Goal: Task Accomplishment & Management: Complete application form

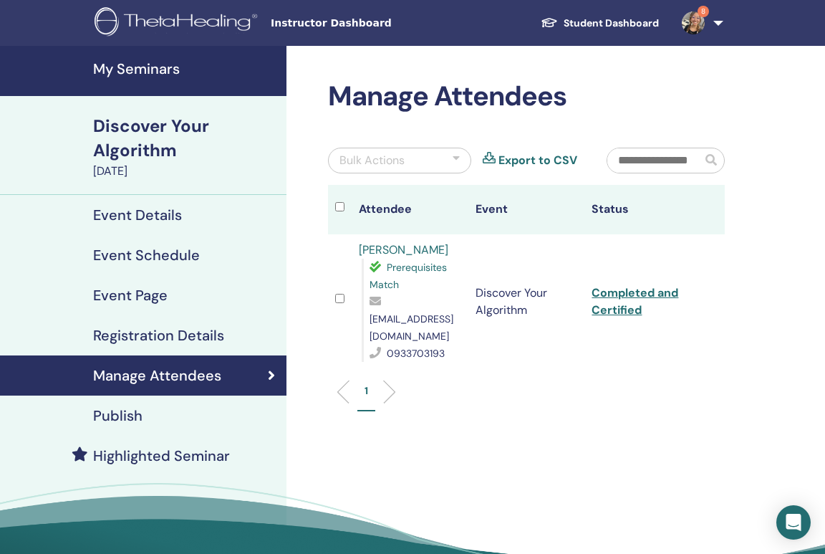
click at [147, 62] on h4 "My Seminars" at bounding box center [185, 68] width 185 height 17
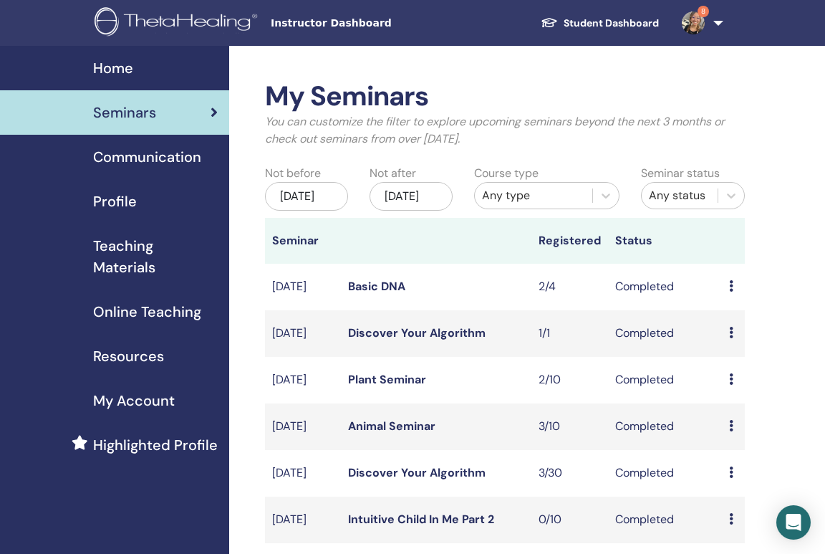
click at [139, 211] on div "Profile" at bounding box center [114, 201] width 206 height 21
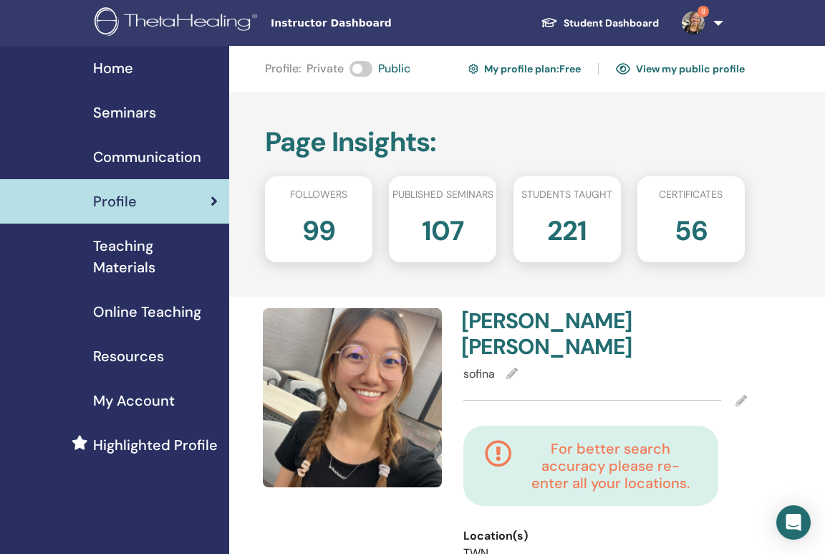
click at [131, 266] on span "Teaching Materials" at bounding box center [155, 256] width 125 height 43
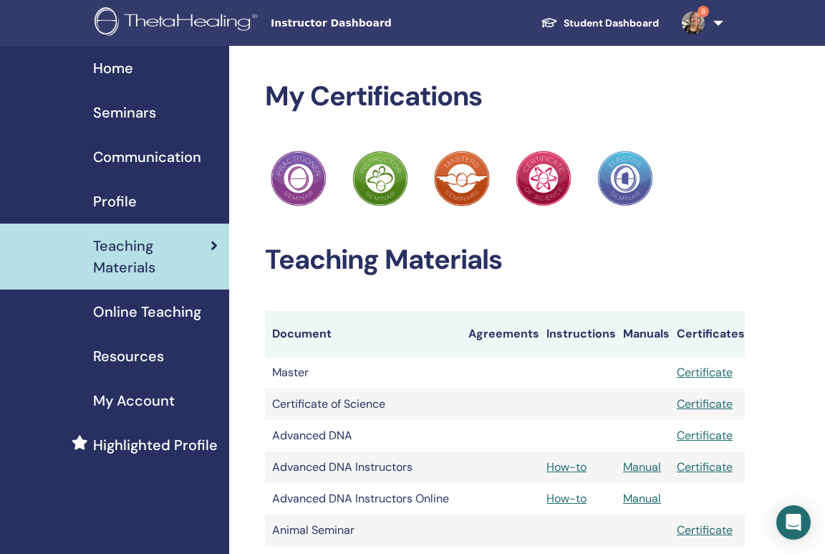
click at [130, 188] on link "Profile" at bounding box center [114, 201] width 229 height 44
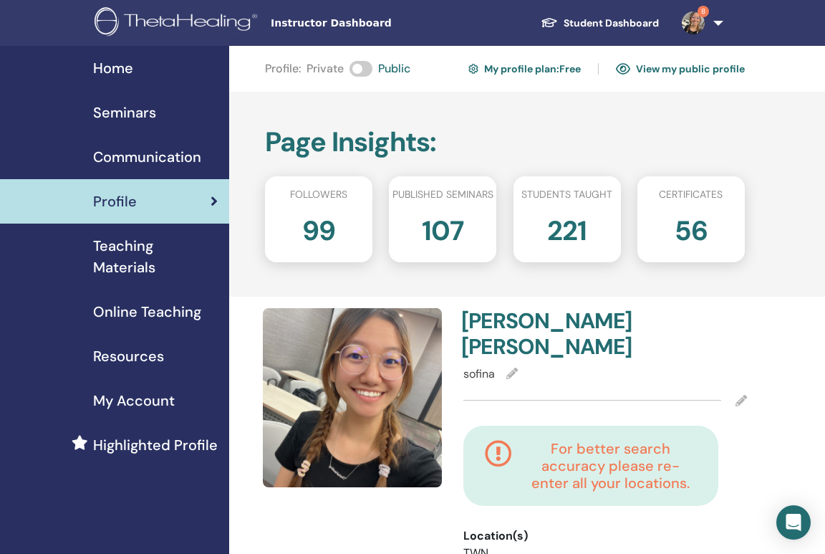
click at [135, 242] on span "Teaching Materials" at bounding box center [155, 256] width 125 height 43
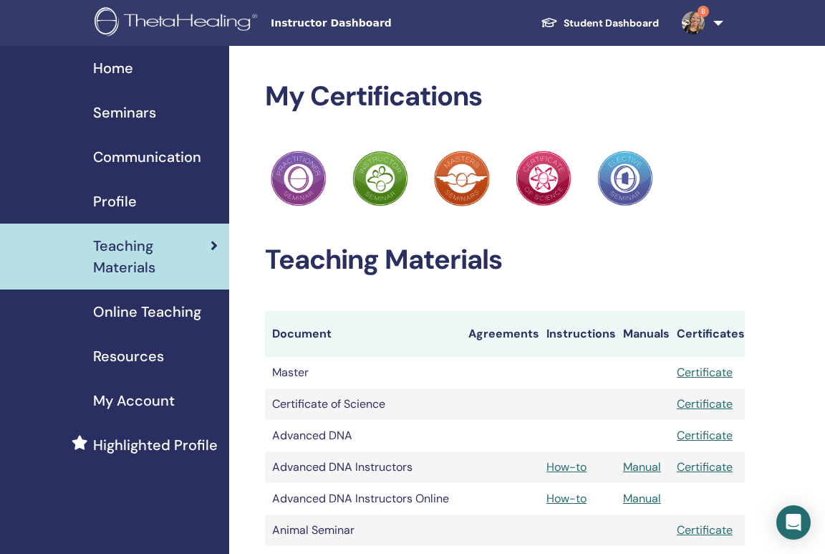
click at [150, 116] on span "Seminars" at bounding box center [124, 112] width 63 height 21
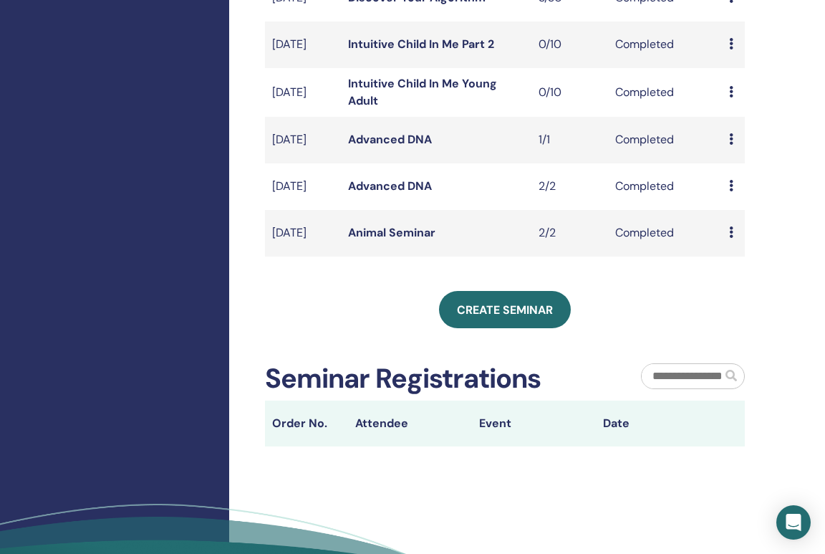
scroll to position [509, 0]
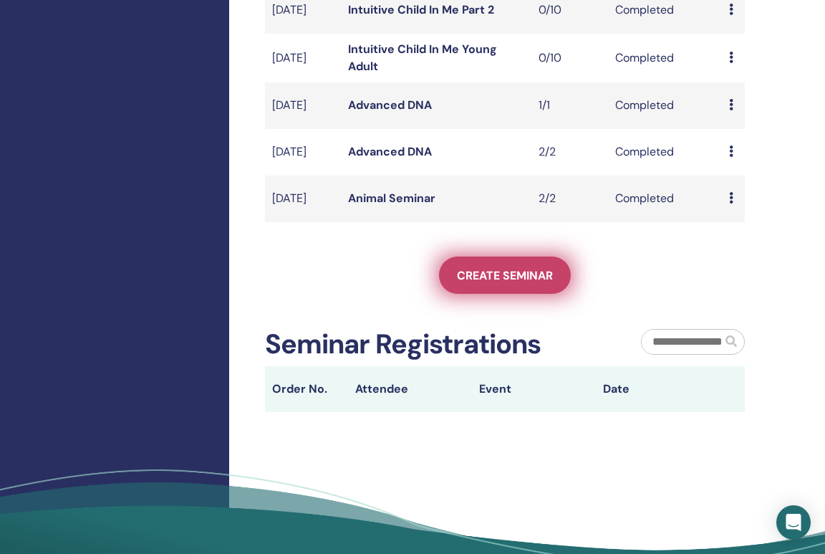
click at [530, 283] on span "Create seminar" at bounding box center [505, 275] width 96 height 15
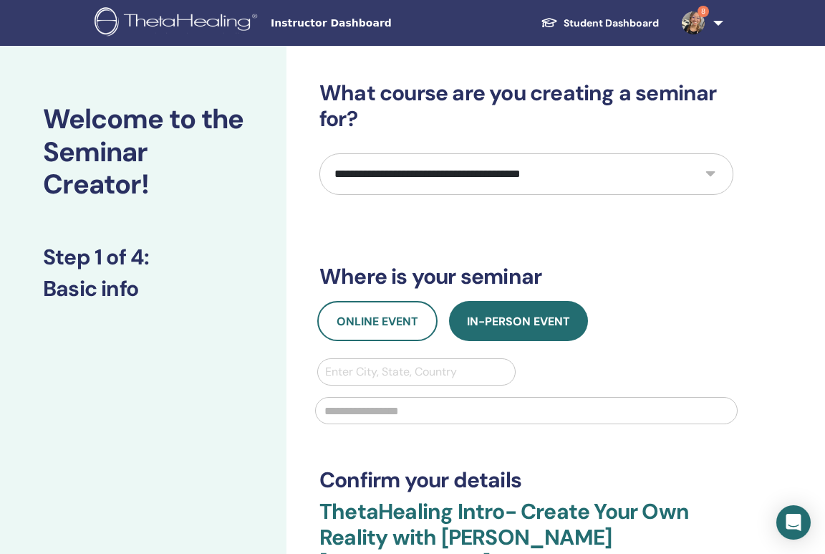
click at [423, 185] on select "**********" at bounding box center [526, 174] width 414 height 42
select select "**"
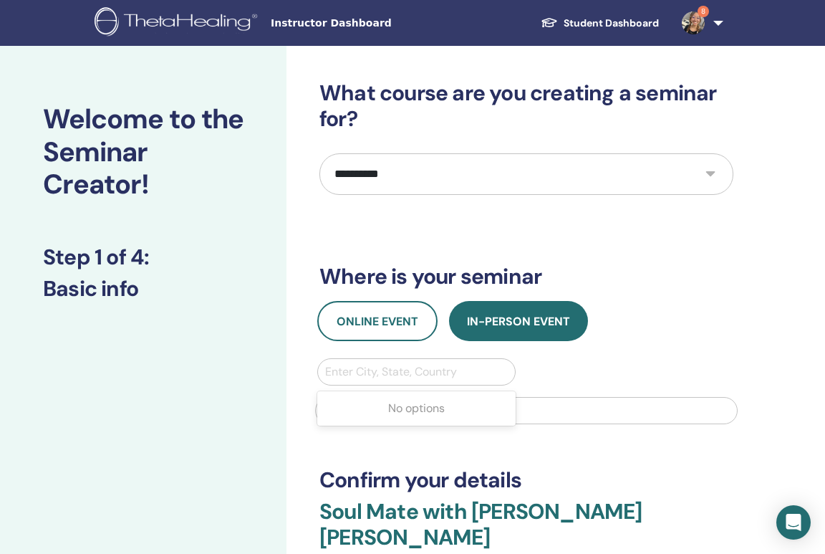
click at [394, 372] on div at bounding box center [416, 372] width 183 height 20
type input "**"
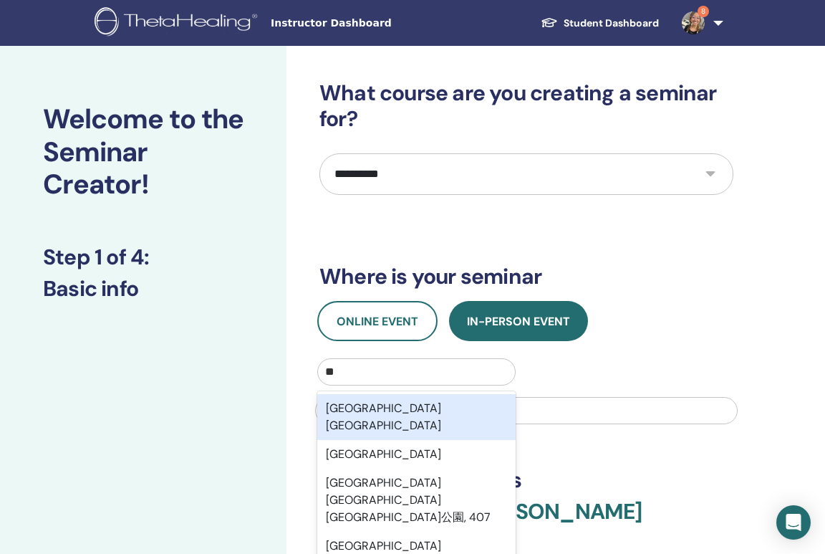
click at [400, 414] on div "台中市台中市" at bounding box center [416, 417] width 198 height 46
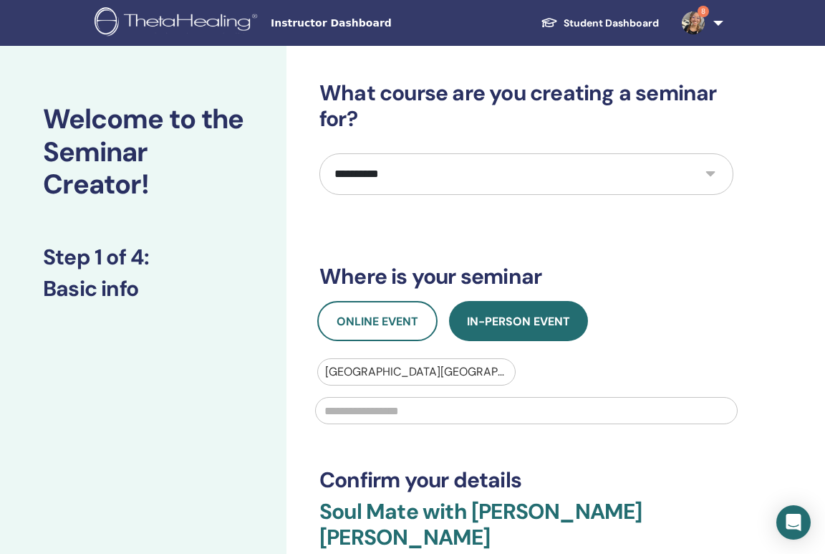
click at [400, 414] on input "text" at bounding box center [526, 410] width 423 height 27
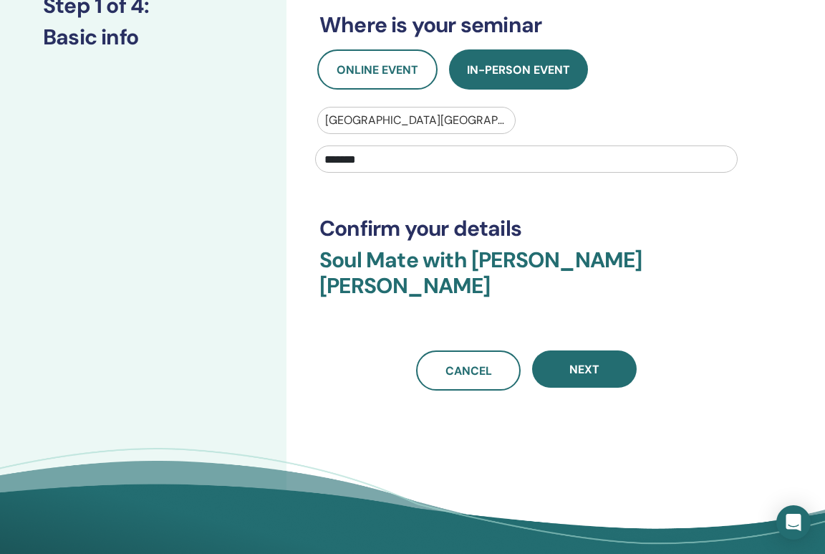
scroll to position [325, 0]
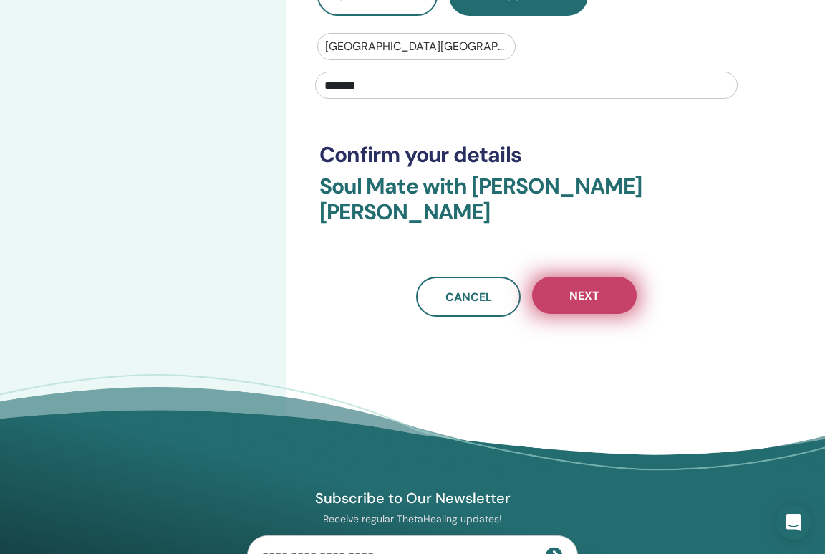
type input "*******"
click at [574, 288] on span "Next" at bounding box center [584, 295] width 30 height 15
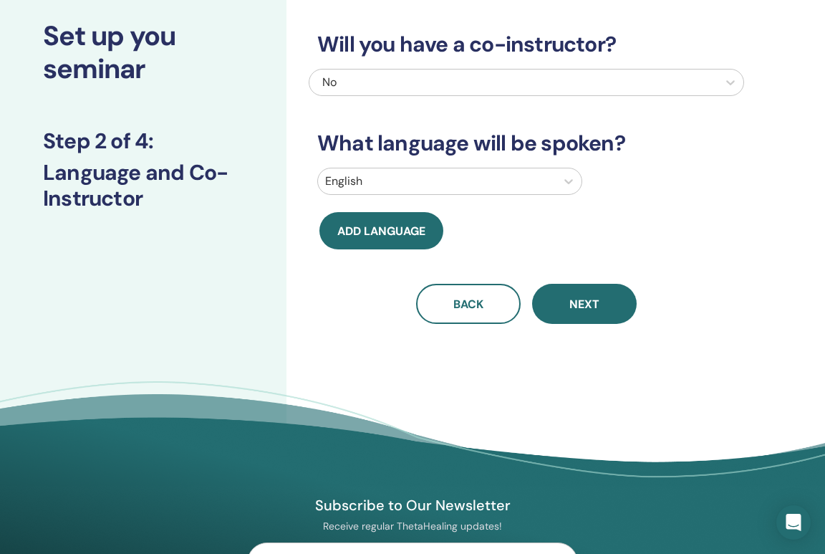
scroll to position [0, 0]
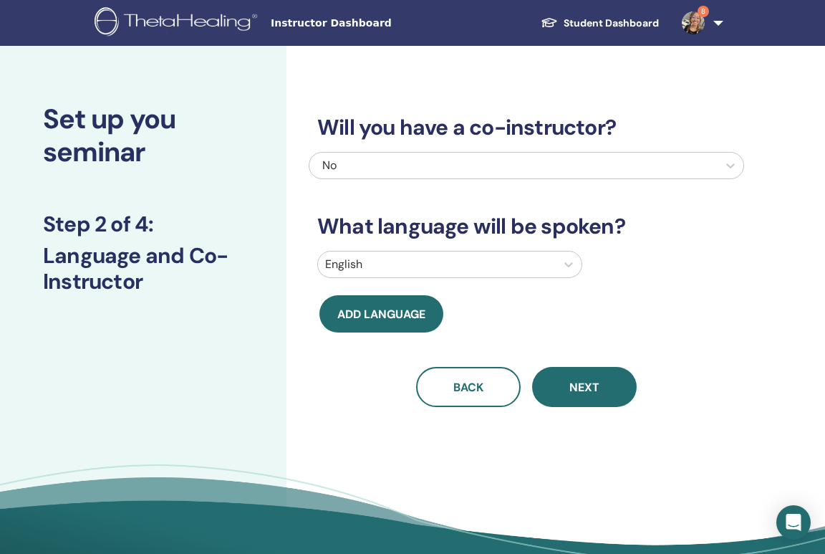
click at [448, 262] on div at bounding box center [436, 264] width 223 height 20
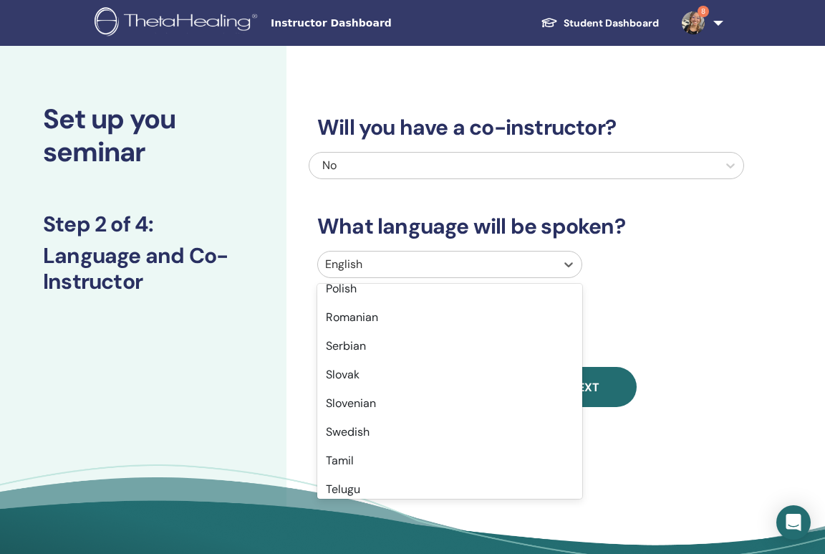
scroll to position [1138, 0]
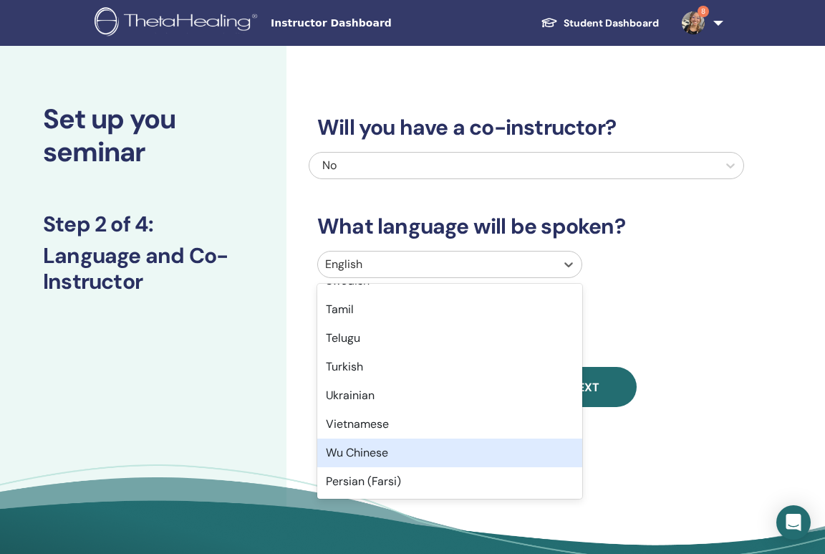
click at [421, 449] on div "Wu Chinese" at bounding box center [449, 452] width 265 height 29
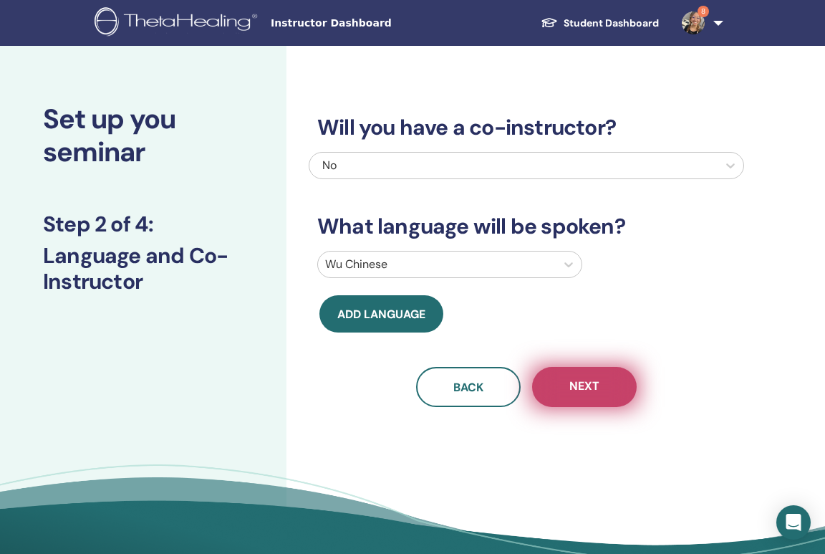
click at [587, 405] on button "Next" at bounding box center [584, 387] width 105 height 40
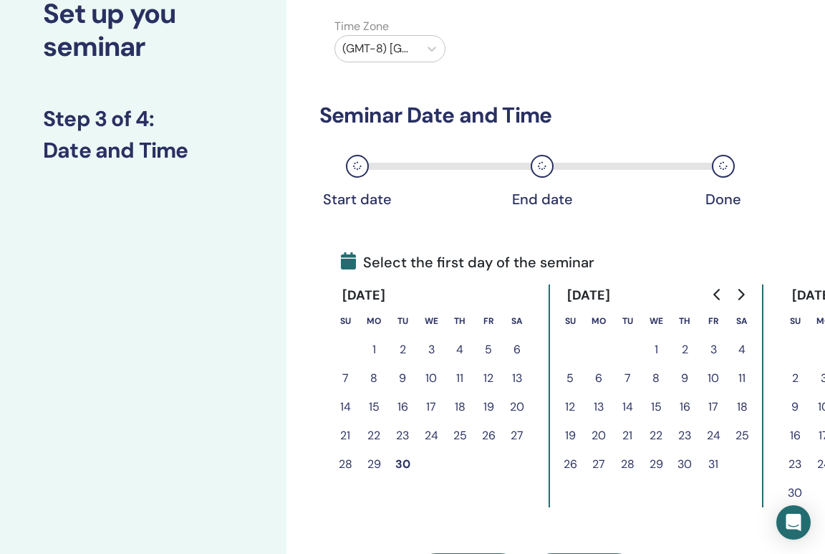
scroll to position [198, 0]
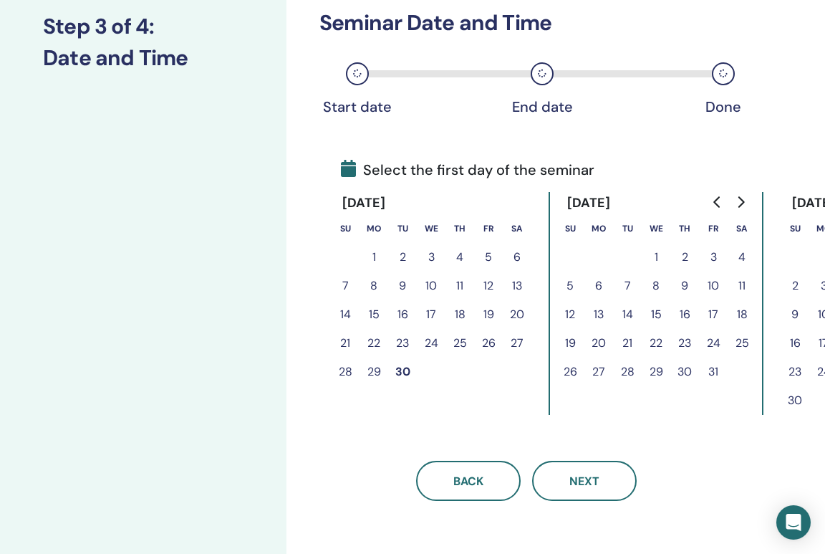
click at [376, 260] on button "1" at bounding box center [374, 257] width 29 height 29
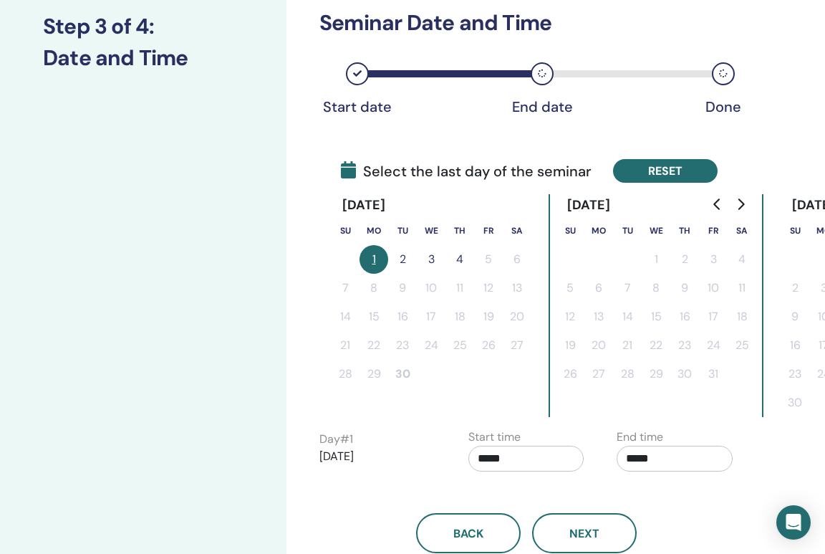
click at [674, 167] on button "Reset" at bounding box center [665, 171] width 105 height 24
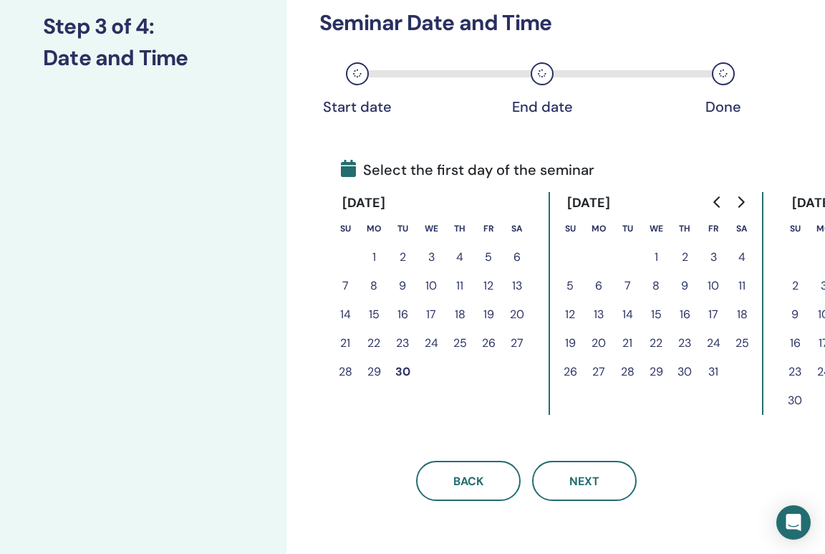
click at [655, 256] on button "1" at bounding box center [656, 257] width 29 height 29
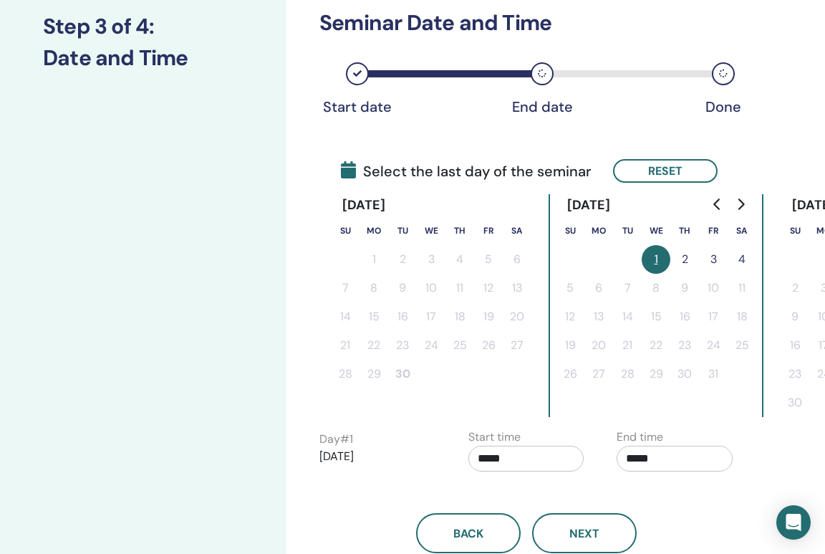
click at [689, 261] on button "2" at bounding box center [684, 259] width 29 height 29
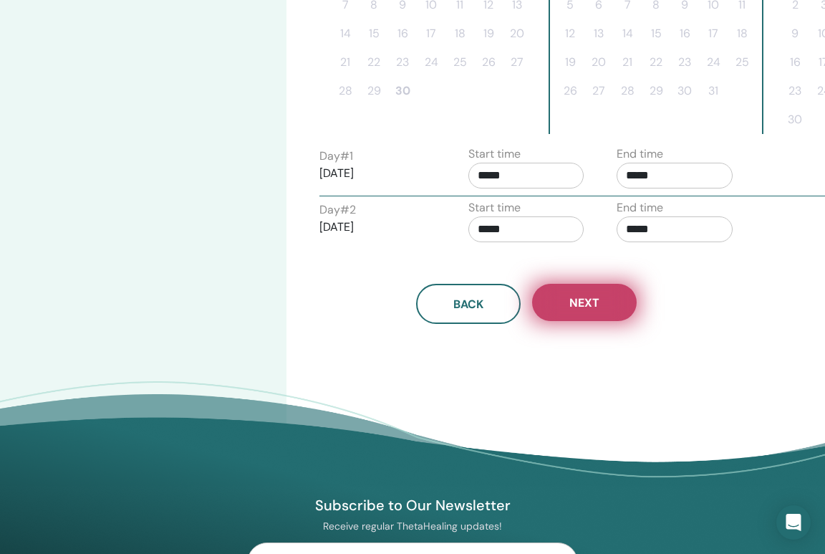
click at [581, 290] on button "Next" at bounding box center [584, 302] width 105 height 37
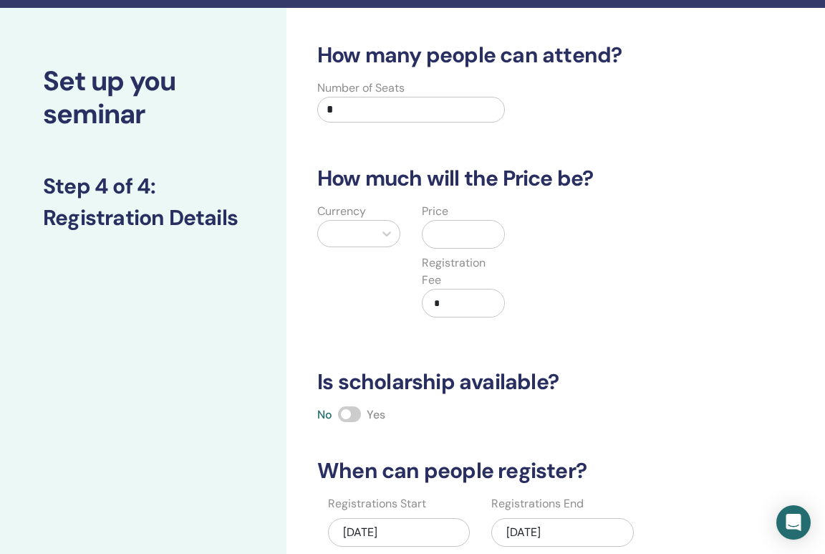
scroll to position [32, 0]
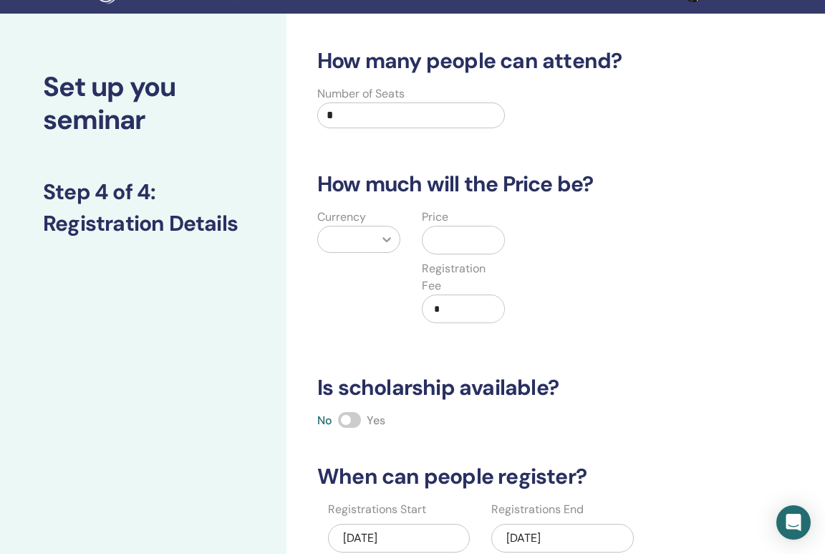
click at [386, 236] on icon at bounding box center [387, 239] width 14 height 14
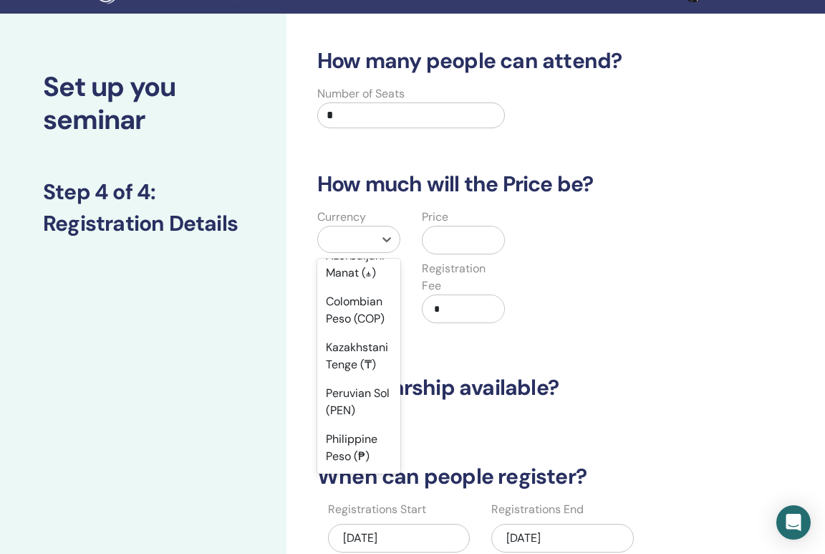
scroll to position [2195, 0]
click at [359, 150] on div "North Korean Won (KPW)" at bounding box center [358, 118] width 83 height 63
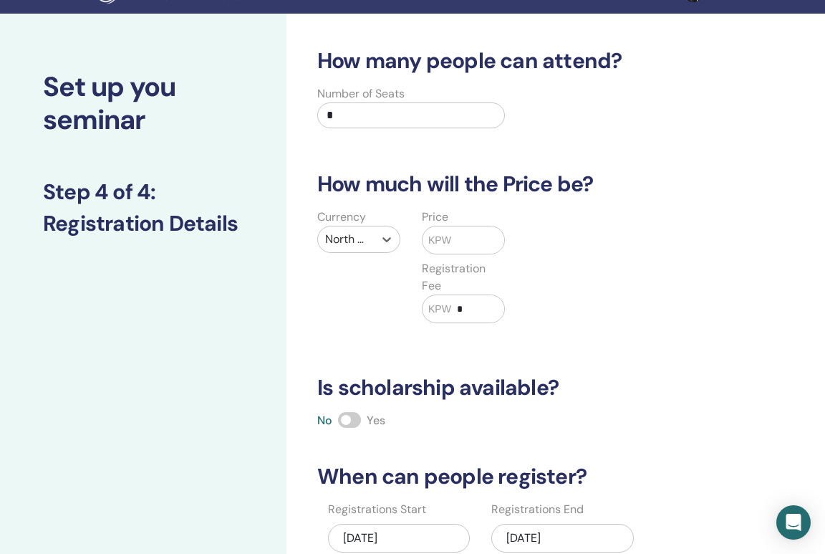
click at [349, 241] on div at bounding box center [346, 239] width 42 height 20
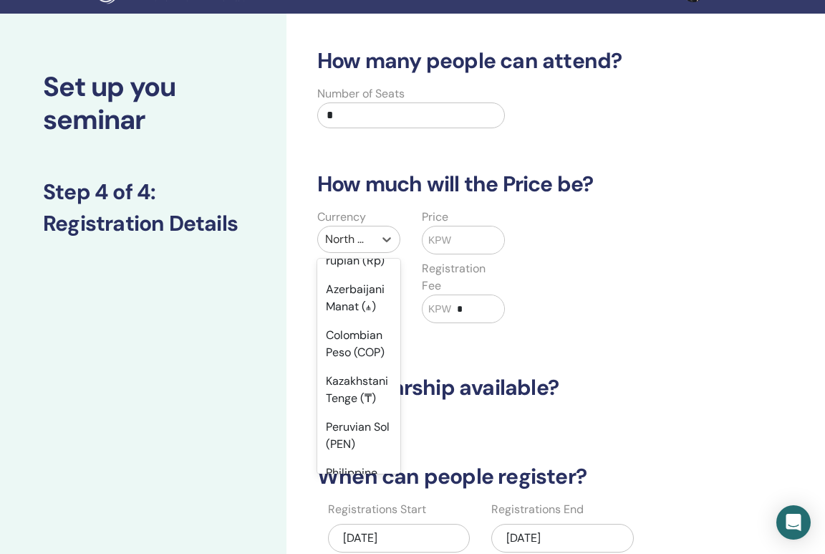
scroll to position [1988, 0]
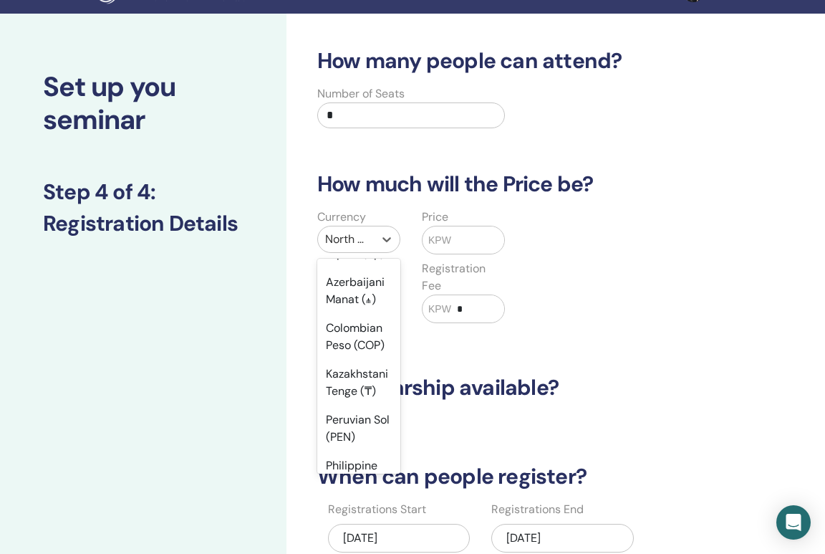
click at [345, 50] on div "New Taiwan Dollar (TWD)" at bounding box center [358, 18] width 83 height 63
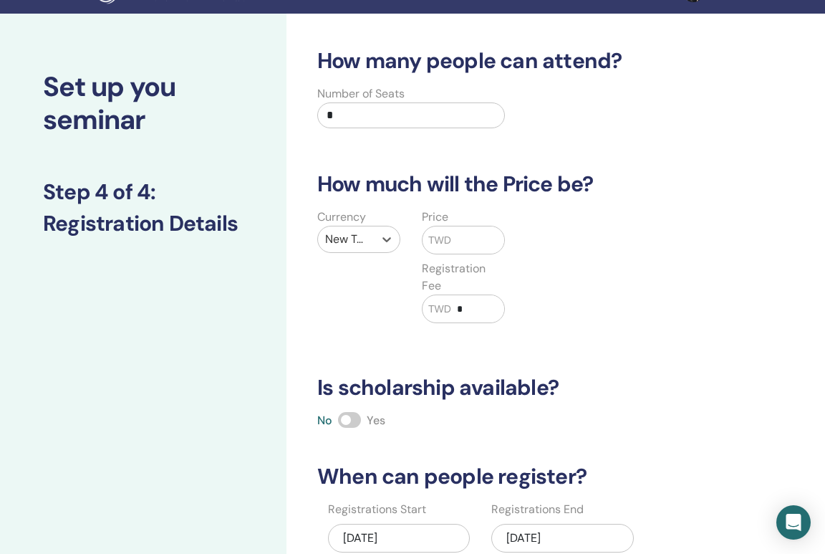
click at [443, 238] on span "TWD" at bounding box center [439, 240] width 23 height 15
click at [461, 239] on input "text" at bounding box center [477, 239] width 53 height 27
type input "*"
type input "*****"
click at [351, 416] on span at bounding box center [349, 420] width 23 height 16
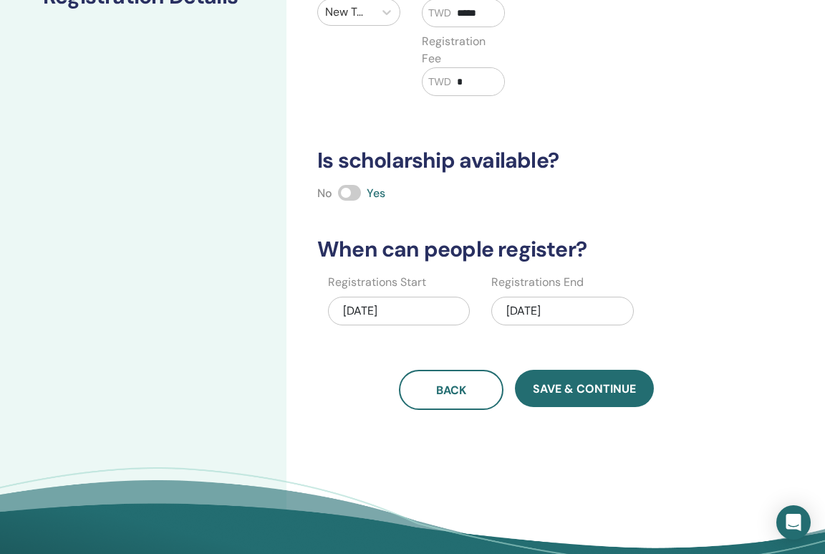
scroll to position [347, 0]
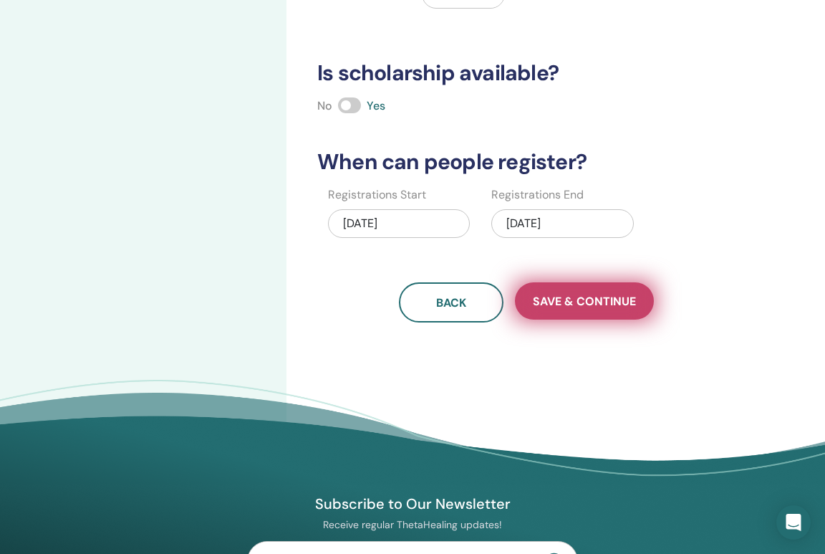
click at [584, 299] on span "Save & Continue" at bounding box center [584, 301] width 103 height 15
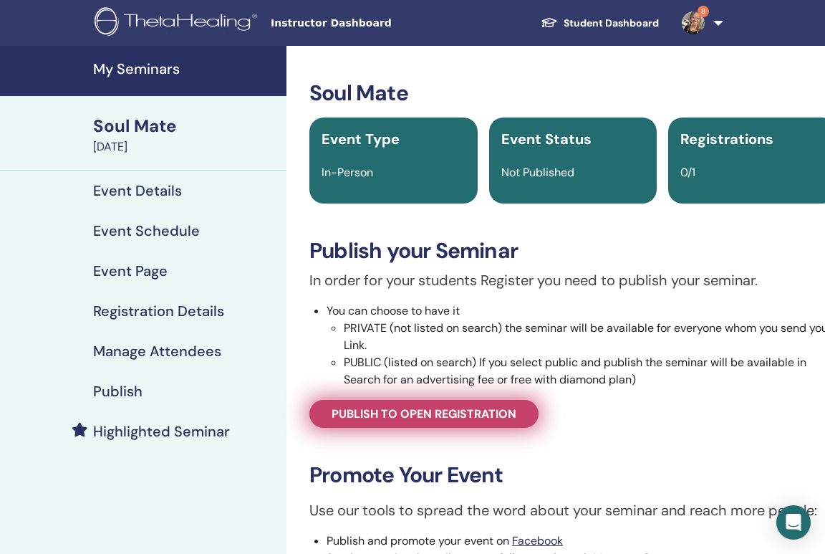
click at [400, 405] on link "Publish to open registration" at bounding box center [423, 414] width 229 height 28
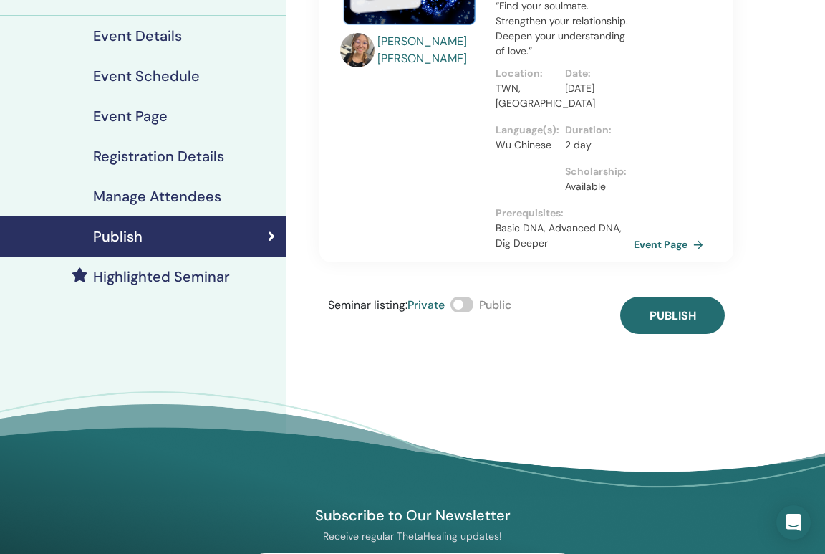
scroll to position [259, 0]
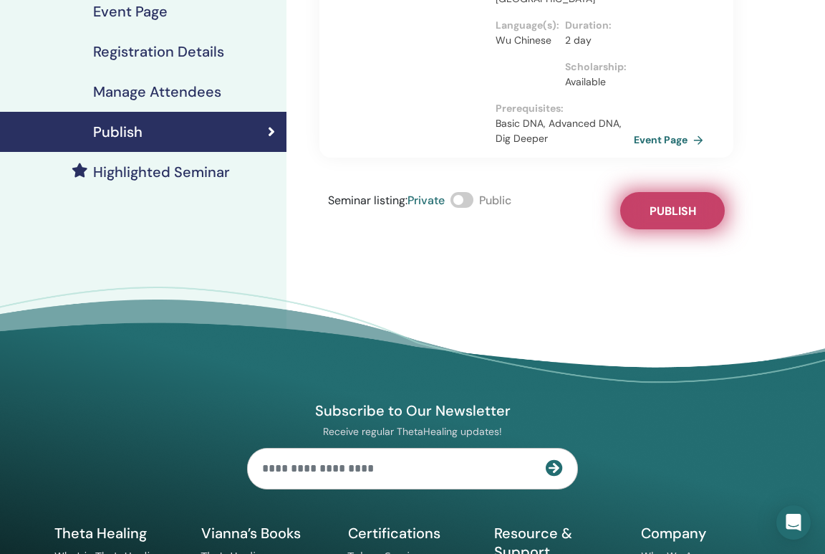
click at [650, 203] on span "Publish" at bounding box center [673, 210] width 47 height 15
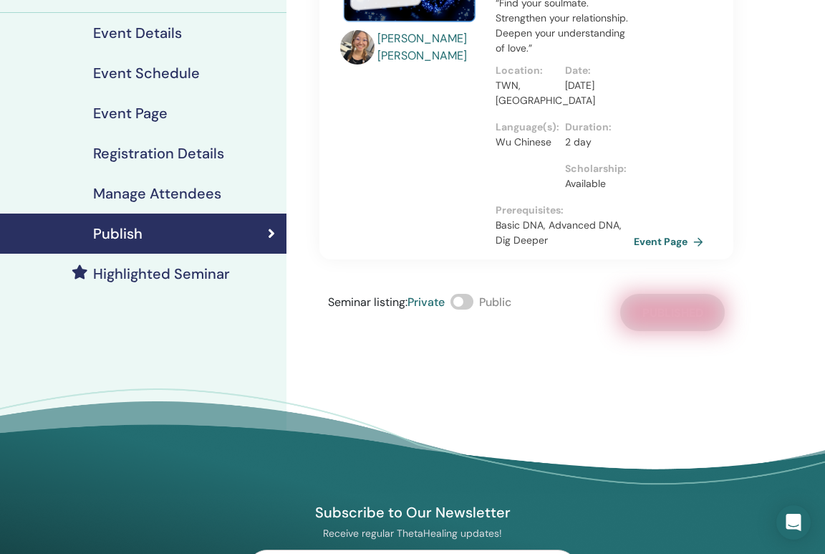
scroll to position [0, 0]
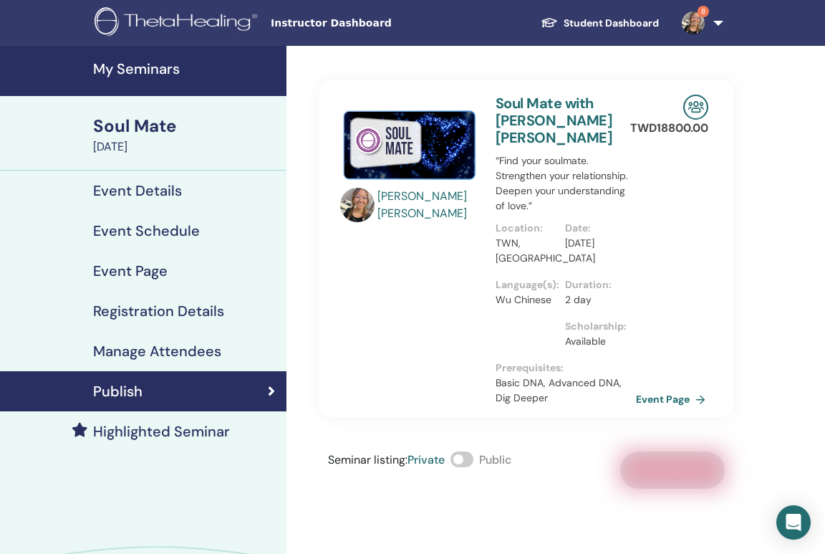
click at [676, 388] on link "Event Page" at bounding box center [673, 398] width 75 height 21
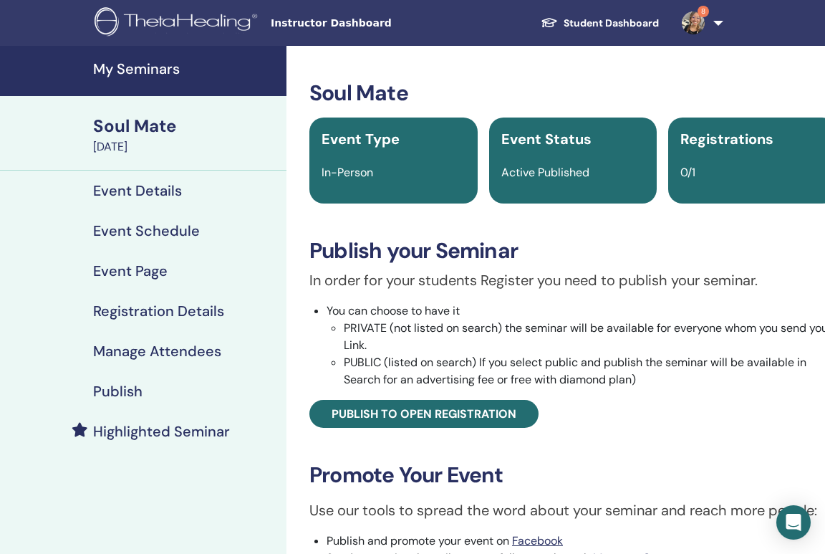
click at [130, 60] on h4 "My Seminars" at bounding box center [185, 68] width 185 height 17
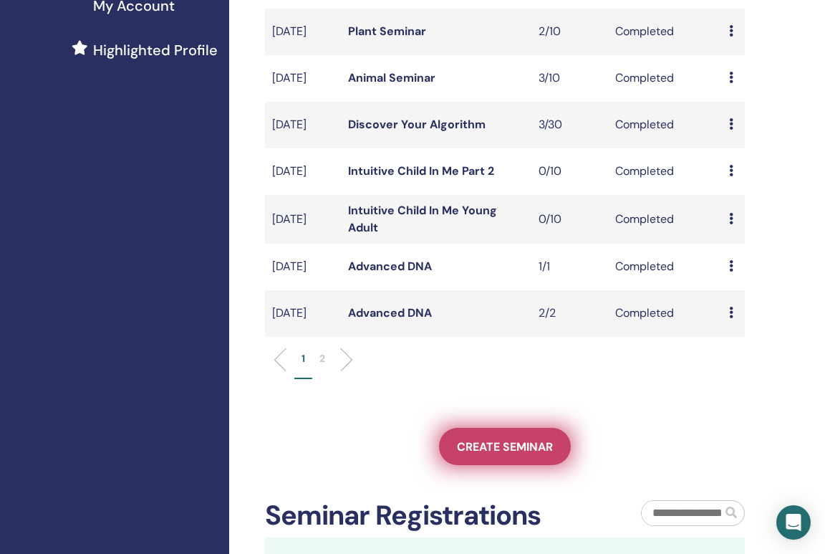
scroll to position [404, 0]
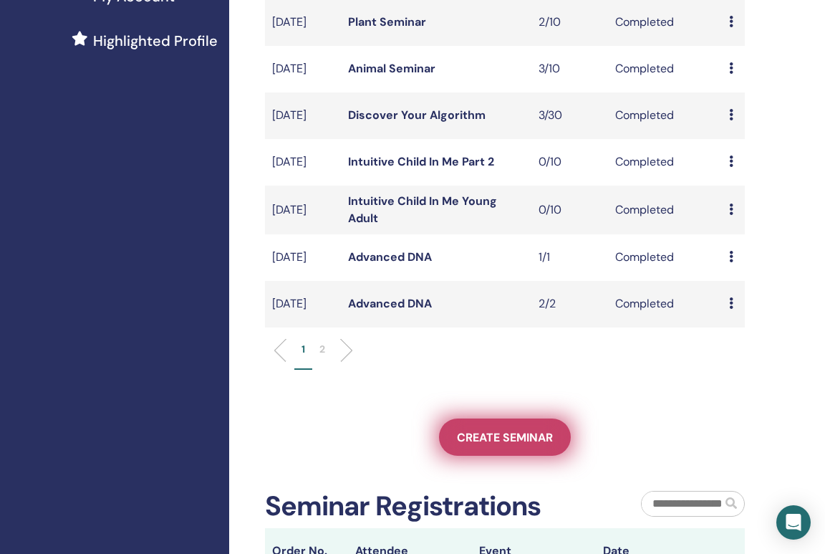
click at [500, 445] on span "Create seminar" at bounding box center [505, 437] width 96 height 15
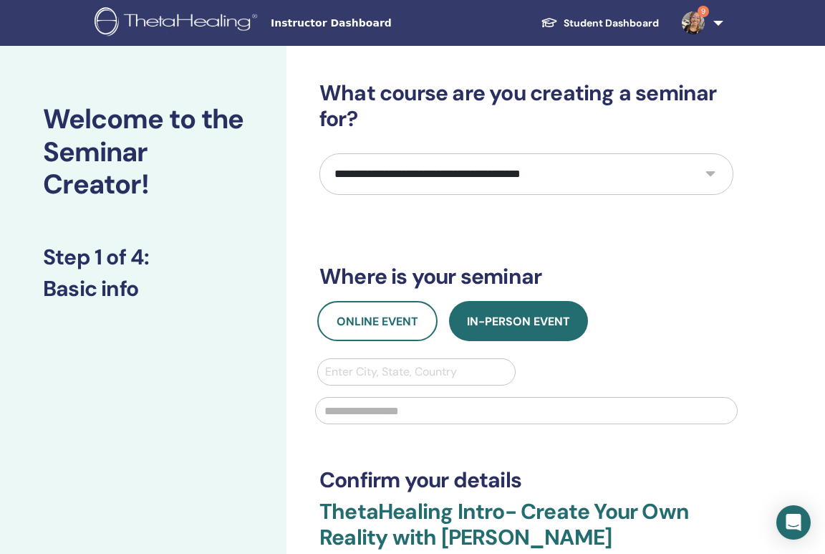
click at [429, 163] on select "**********" at bounding box center [526, 174] width 414 height 42
select select "**"
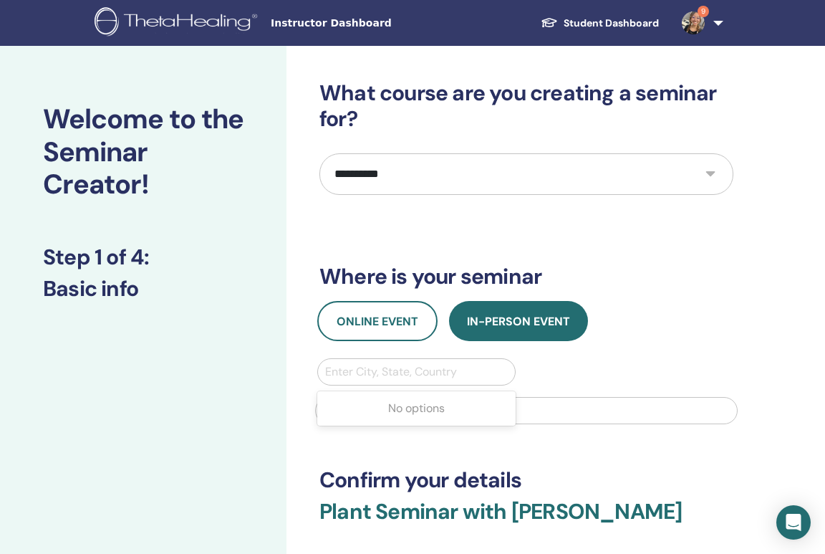
click at [428, 365] on div at bounding box center [416, 372] width 183 height 20
type input "**"
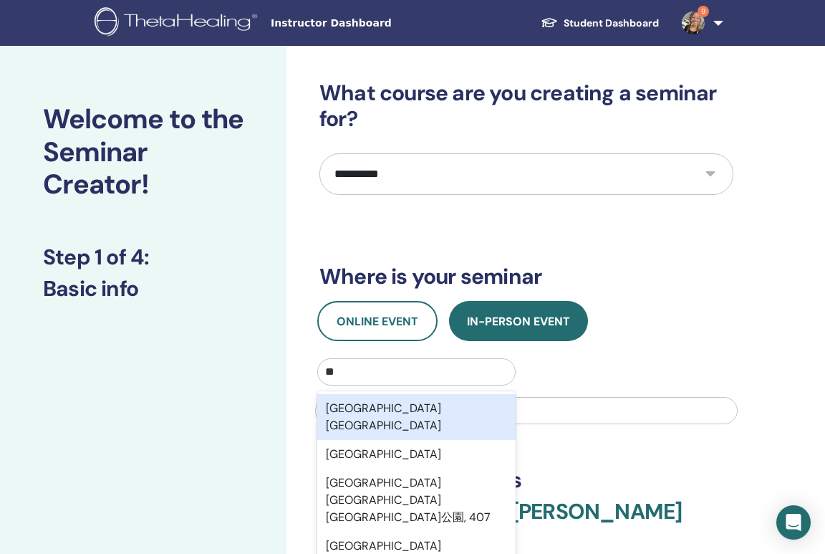
click at [421, 395] on div "[GEOGRAPHIC_DATA][GEOGRAPHIC_DATA]" at bounding box center [416, 417] width 198 height 46
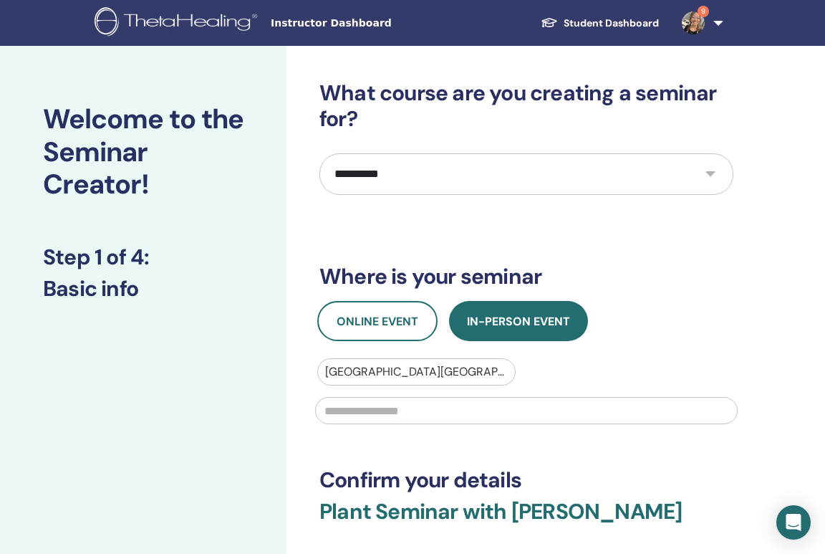
click at [403, 417] on input "text" at bounding box center [526, 410] width 423 height 27
type input "*"
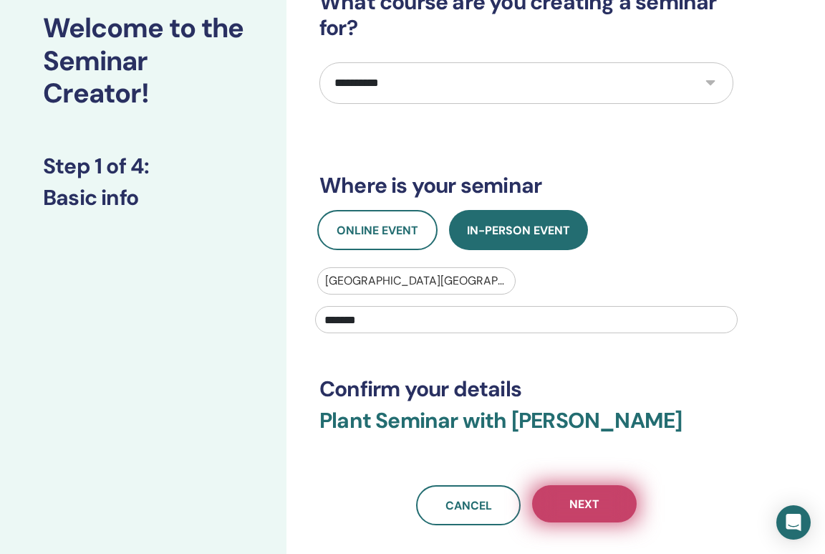
scroll to position [123, 0]
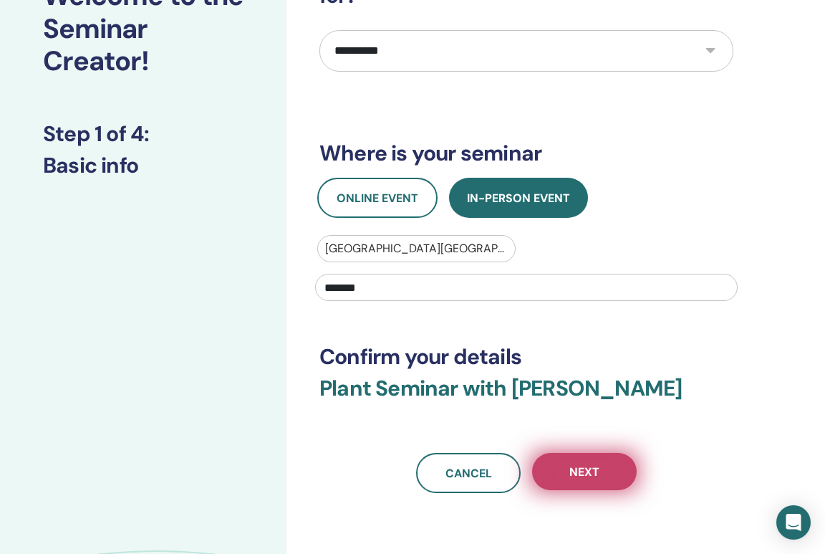
type input "*******"
click at [588, 473] on span "Next" at bounding box center [584, 471] width 30 height 15
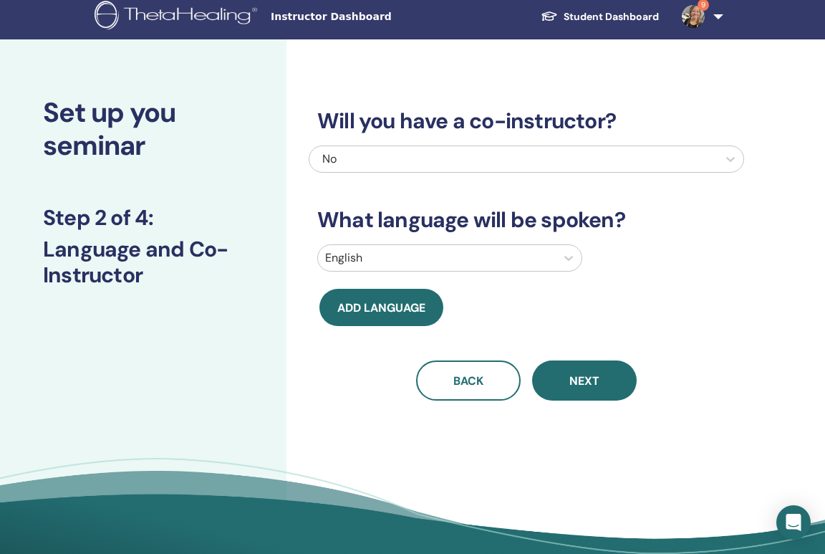
scroll to position [0, 0]
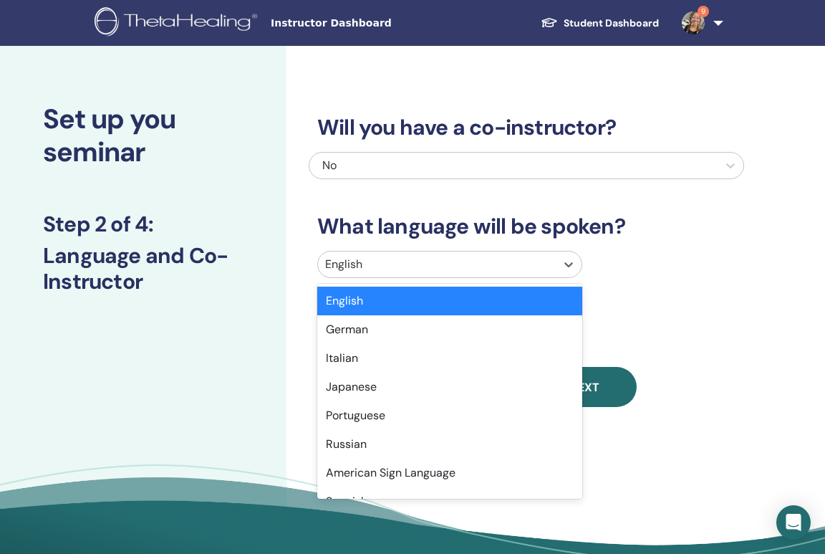
click at [395, 254] on div at bounding box center [436, 264] width 223 height 20
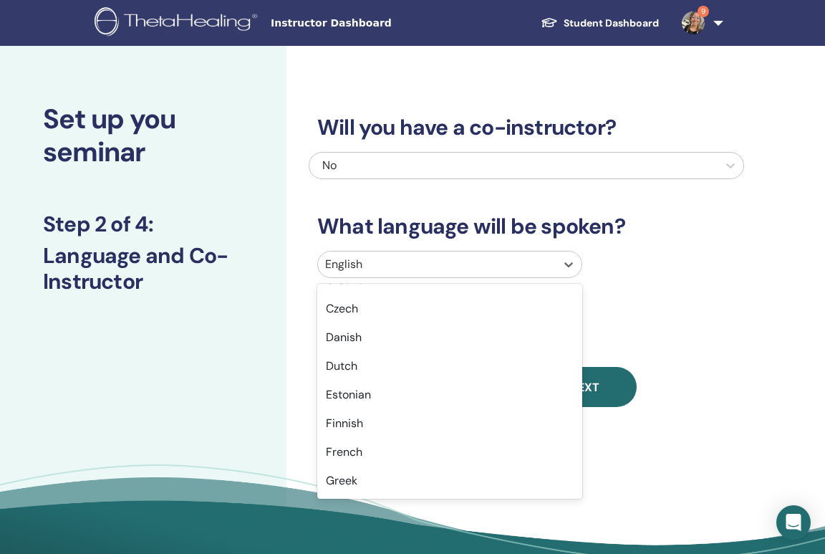
scroll to position [1138, 0]
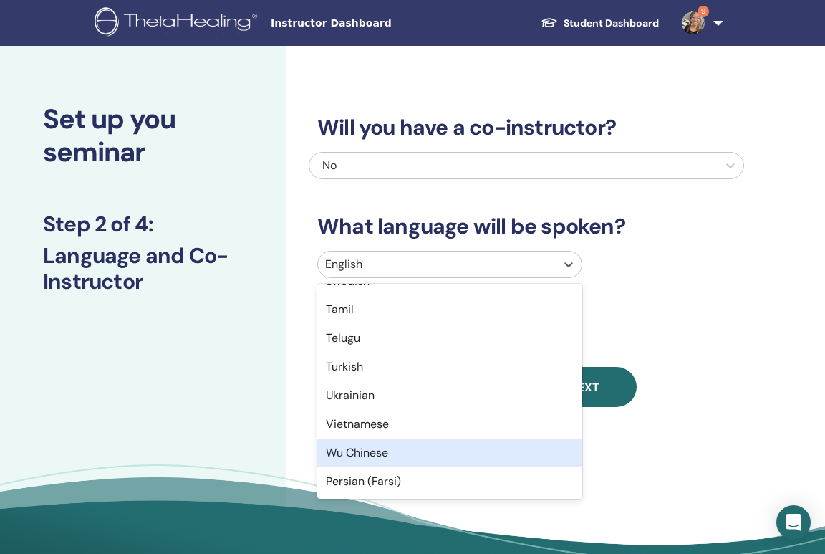
click at [408, 459] on div "Wu Chinese" at bounding box center [449, 452] width 265 height 29
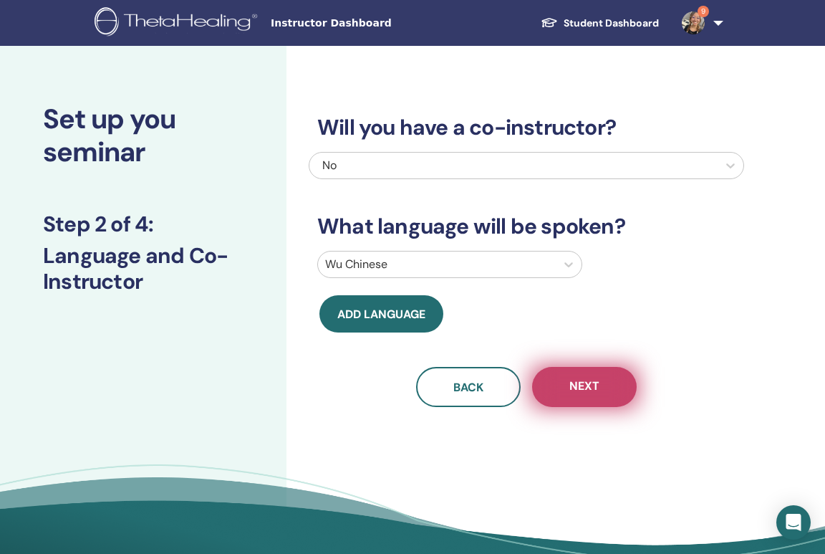
click at [605, 393] on button "Next" at bounding box center [584, 387] width 105 height 40
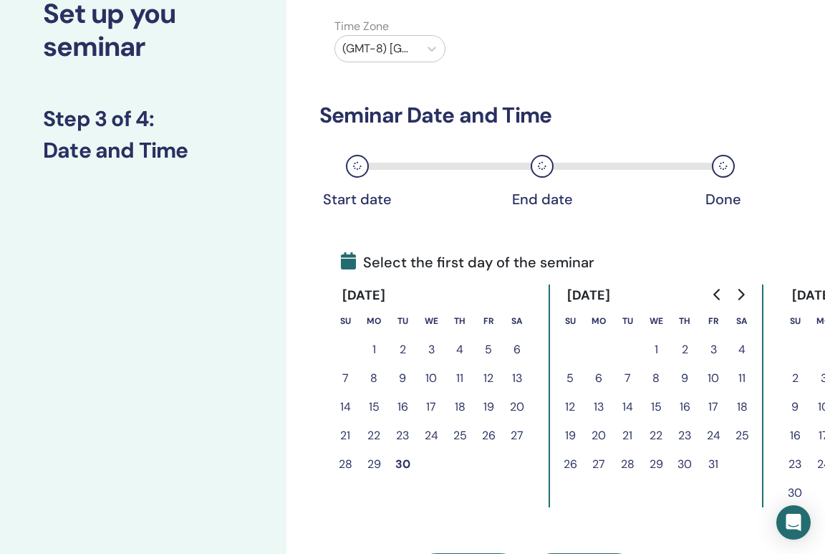
scroll to position [110, 0]
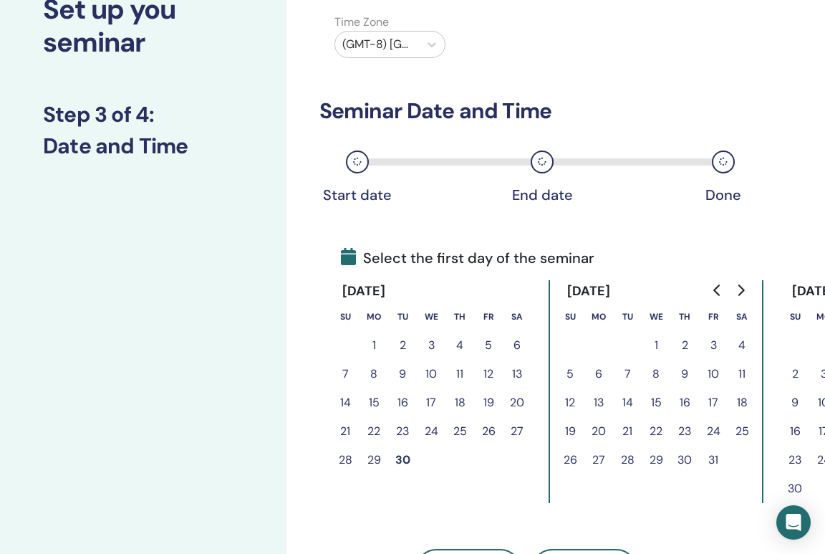
click at [708, 350] on button "3" at bounding box center [713, 345] width 29 height 29
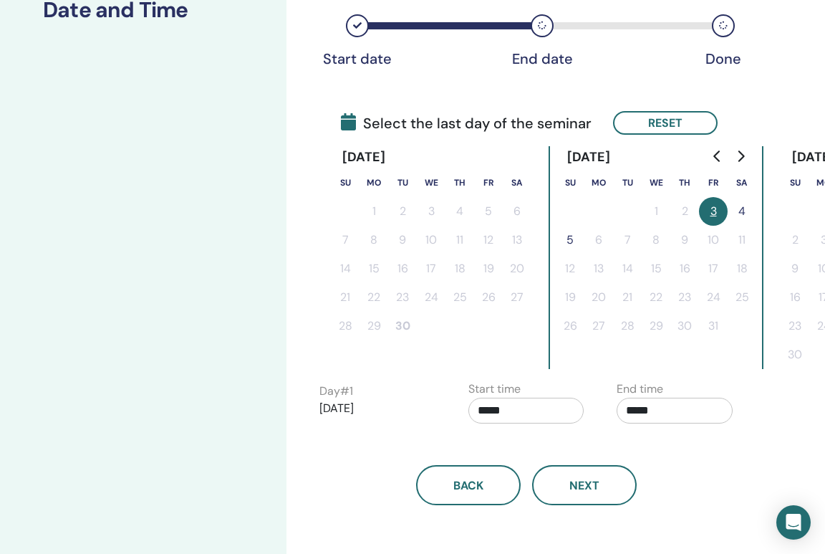
scroll to position [265, 0]
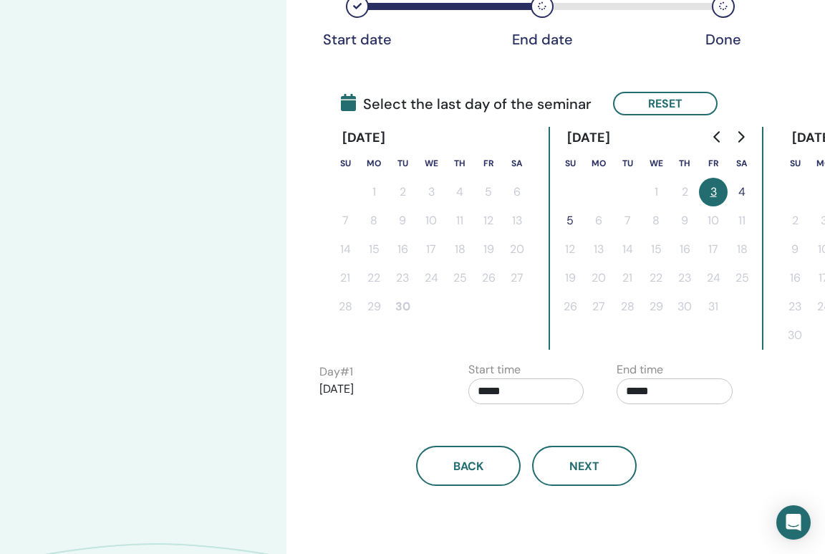
click at [715, 191] on button "3" at bounding box center [713, 192] width 29 height 29
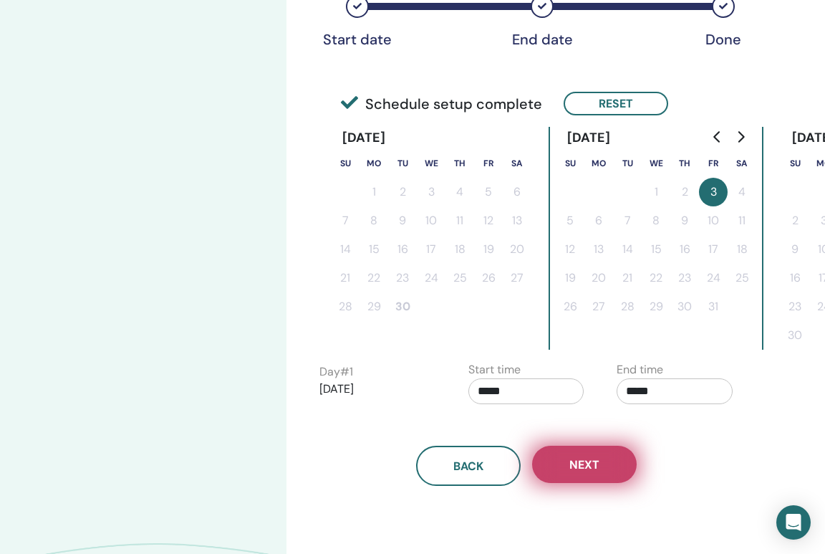
click at [596, 471] on span "Next" at bounding box center [584, 464] width 30 height 15
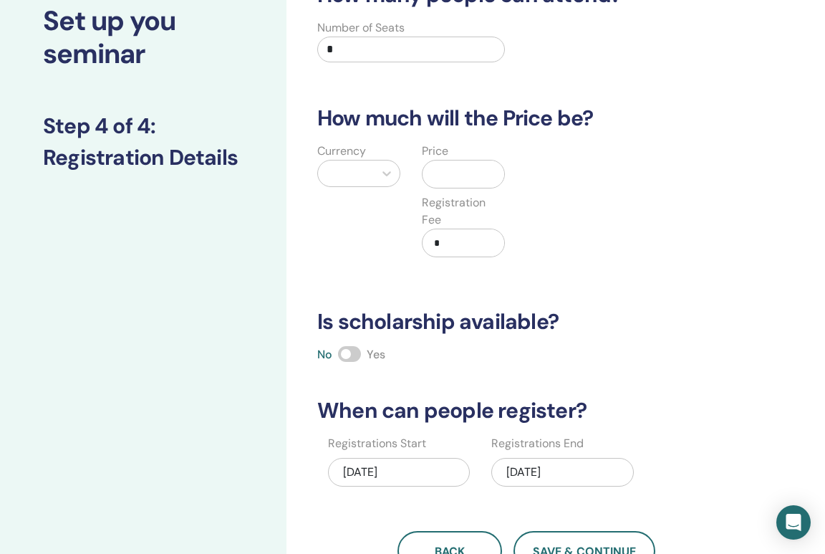
scroll to position [65, 0]
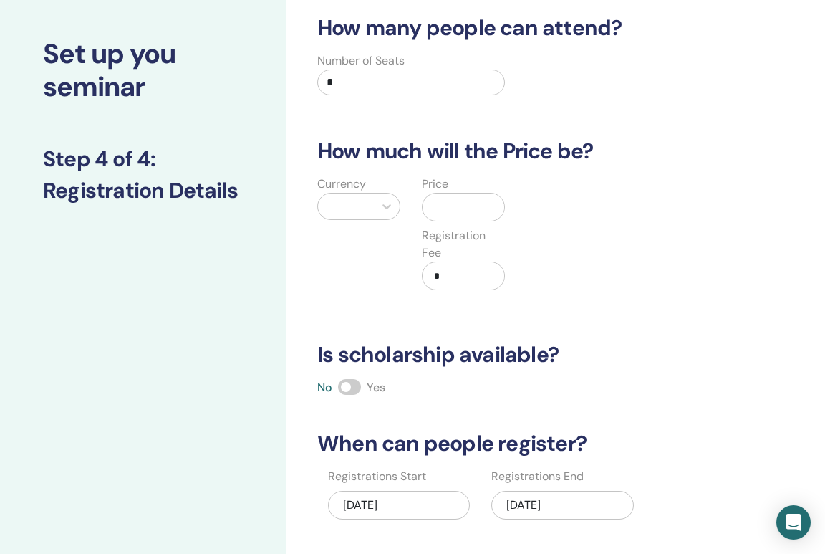
click at [356, 84] on input "*" at bounding box center [411, 82] width 188 height 26
type input "*"
click at [383, 208] on icon at bounding box center [387, 206] width 14 height 14
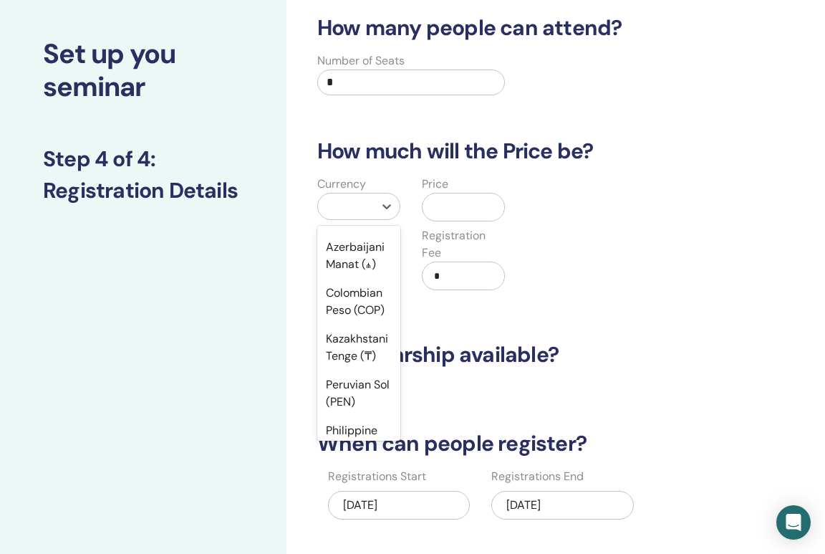
scroll to position [1981, 0]
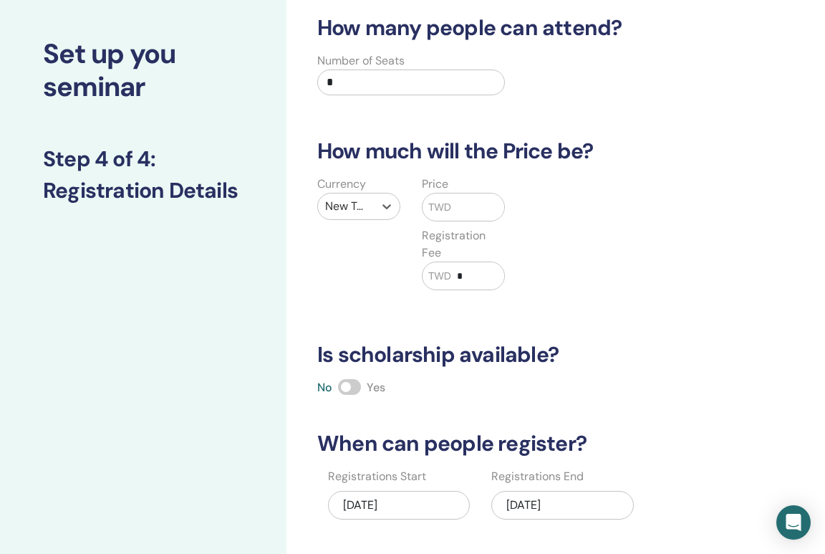
click at [467, 201] on input "text" at bounding box center [477, 206] width 53 height 27
type input "*****"
click at [620, 299] on div "Currency New Taiwan Dollar (TWD) Price TWD ***** Registration Fee TWD *" at bounding box center [516, 242] width 436 height 132
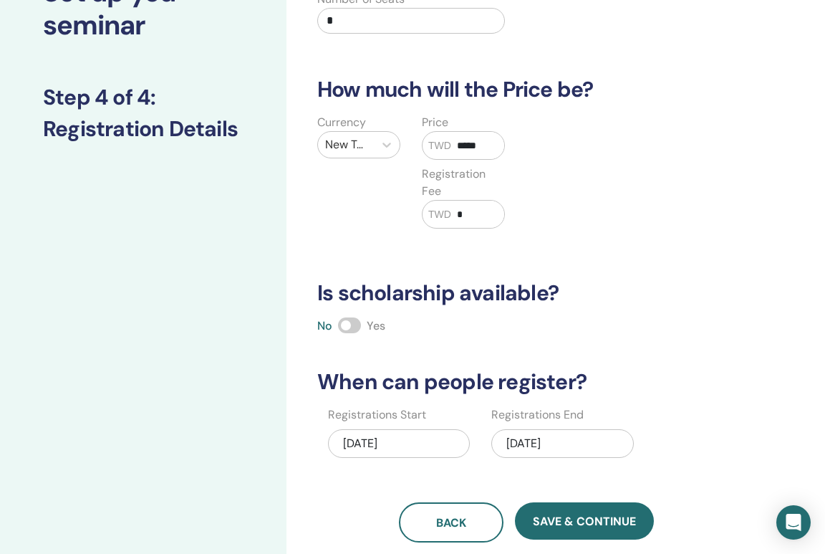
scroll to position [151, 0]
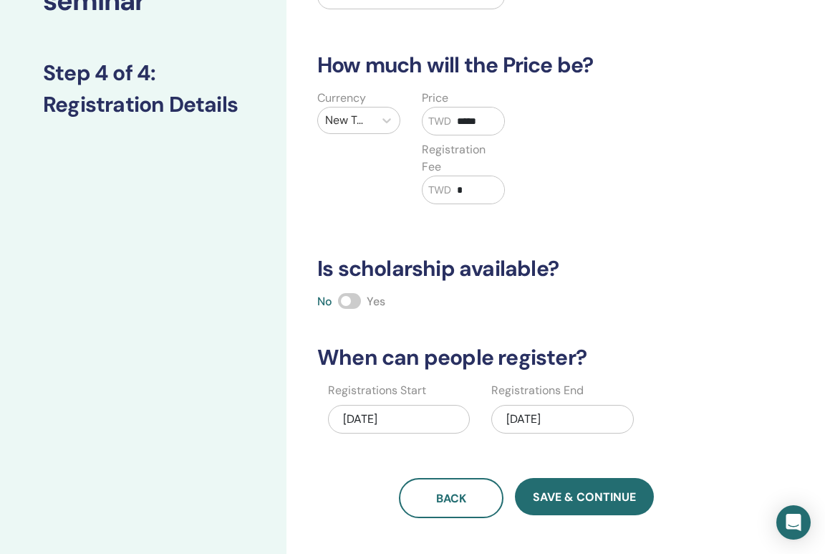
click at [351, 304] on span at bounding box center [349, 301] width 23 height 16
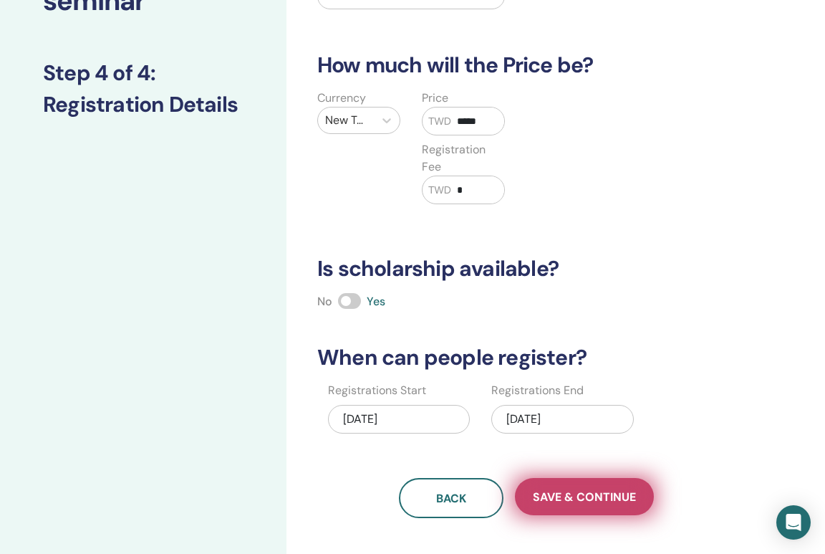
click at [594, 509] on button "Save & Continue" at bounding box center [584, 496] width 139 height 37
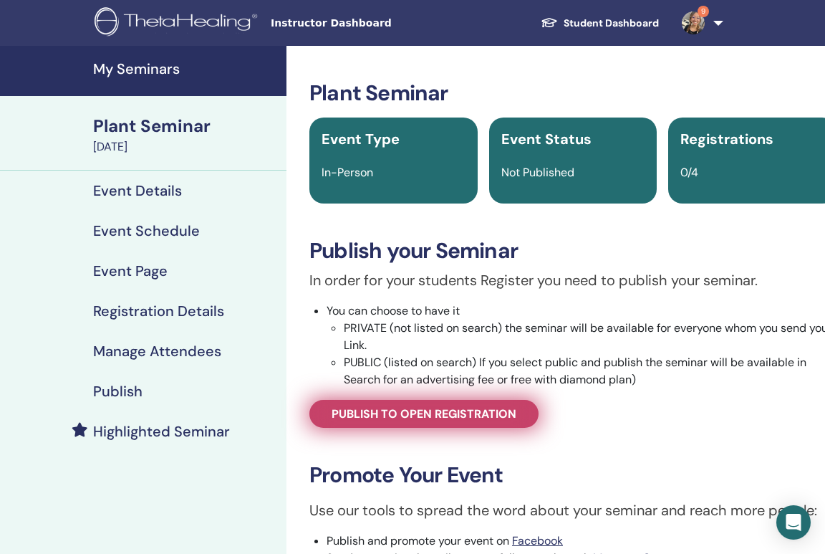
click at [484, 418] on span "Publish to open registration" at bounding box center [424, 413] width 185 height 15
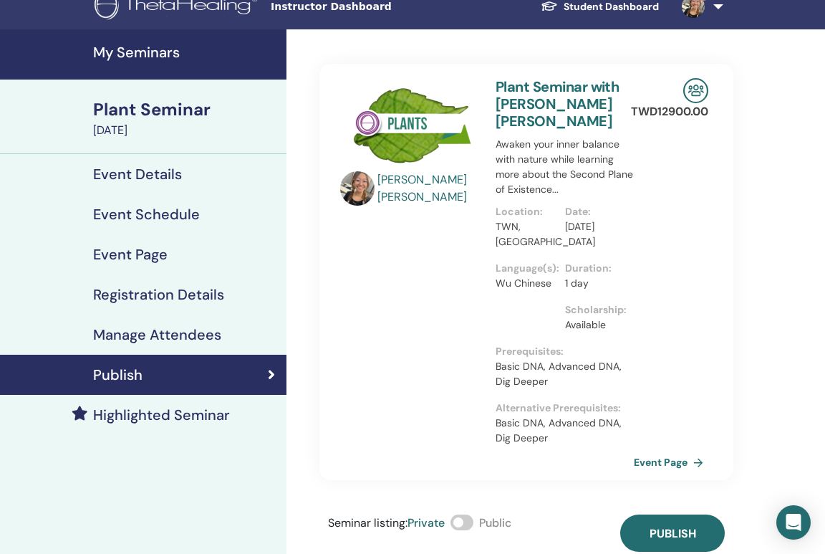
scroll to position [17, 0]
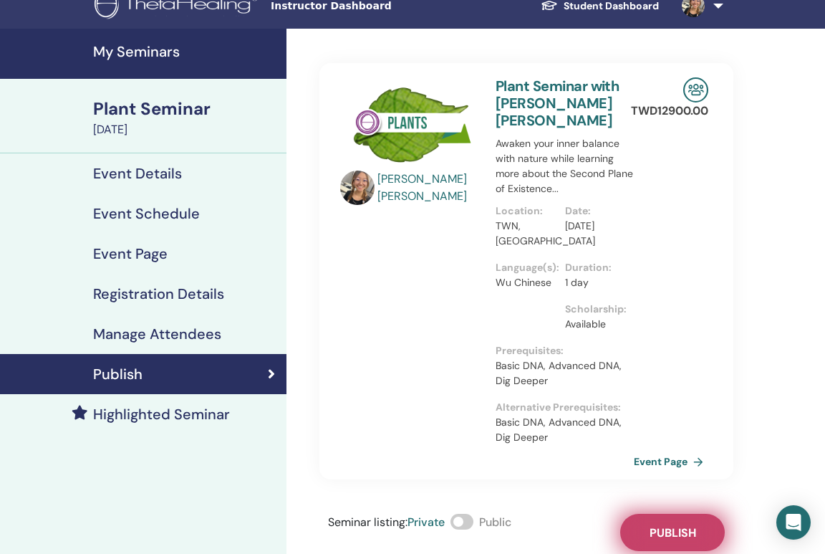
click at [664, 514] on button "Publish" at bounding box center [672, 532] width 105 height 37
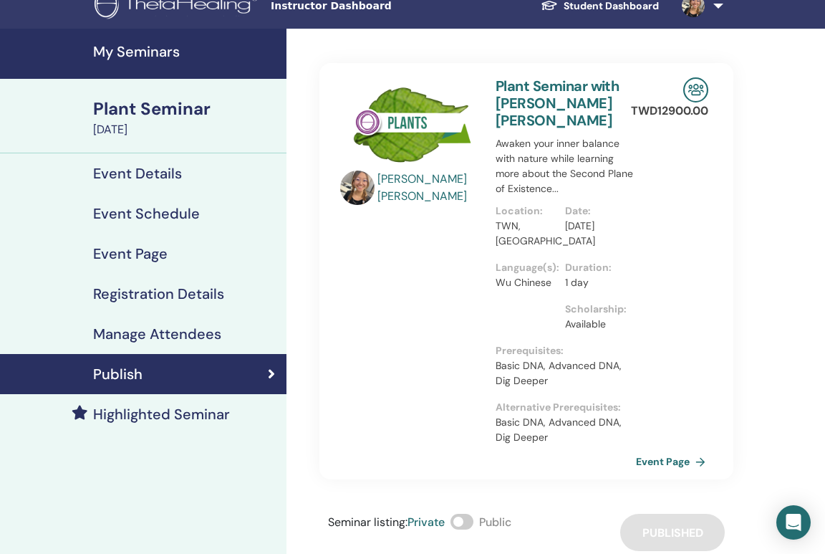
click at [671, 451] on link "Event Page" at bounding box center [673, 461] width 75 height 21
